Goal: Find specific page/section: Find specific page/section

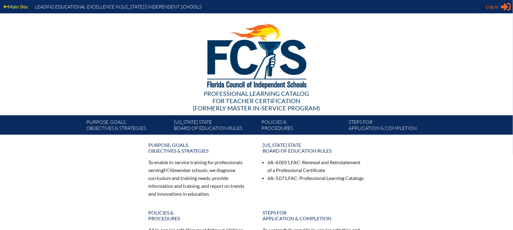
type input "[EMAIL_ADDRESS][DOMAIN_NAME]"
click at [490, 5] on span "Log in" at bounding box center [492, 6] width 12 height 7
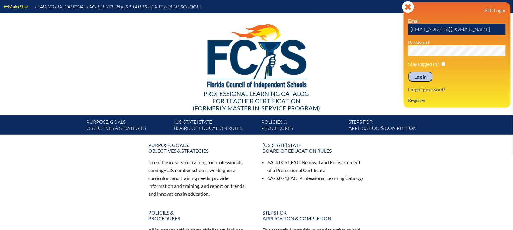
click at [422, 75] on input "Log in" at bounding box center [420, 77] width 24 height 10
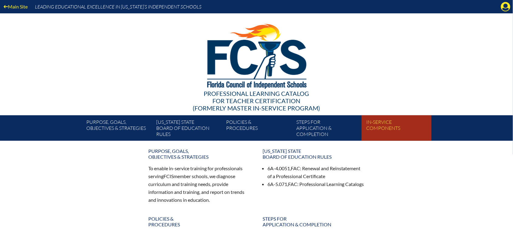
click at [377, 126] on link "In-service components" at bounding box center [399, 129] width 70 height 23
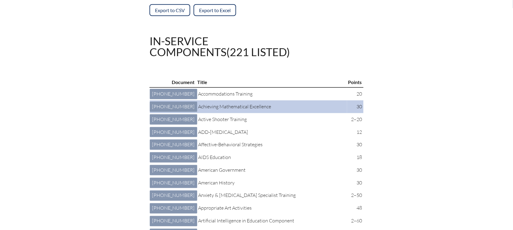
scroll to position [152, 0]
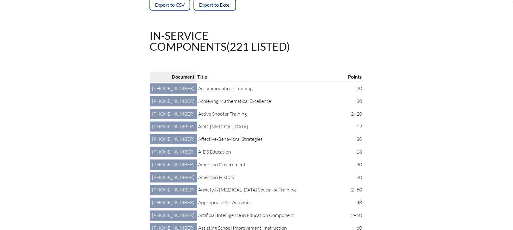
click at [159, 75] on p "Document" at bounding box center [172, 77] width 43 height 8
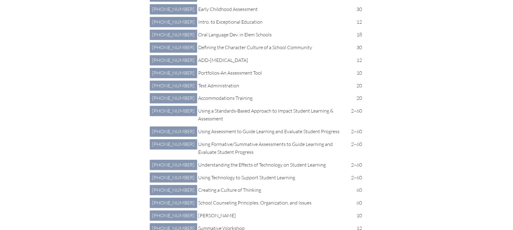
scroll to position [2126, 0]
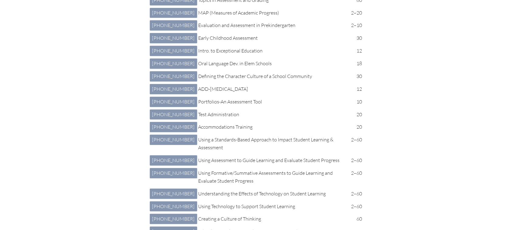
drag, startPoint x: 361, startPoint y: 109, endPoint x: 159, endPoint y: 112, distance: 202.0
copy tr "2-100-026 Students with Disabilities: Teaching Students with Disabilities in th…"
